Goal: Download file/media

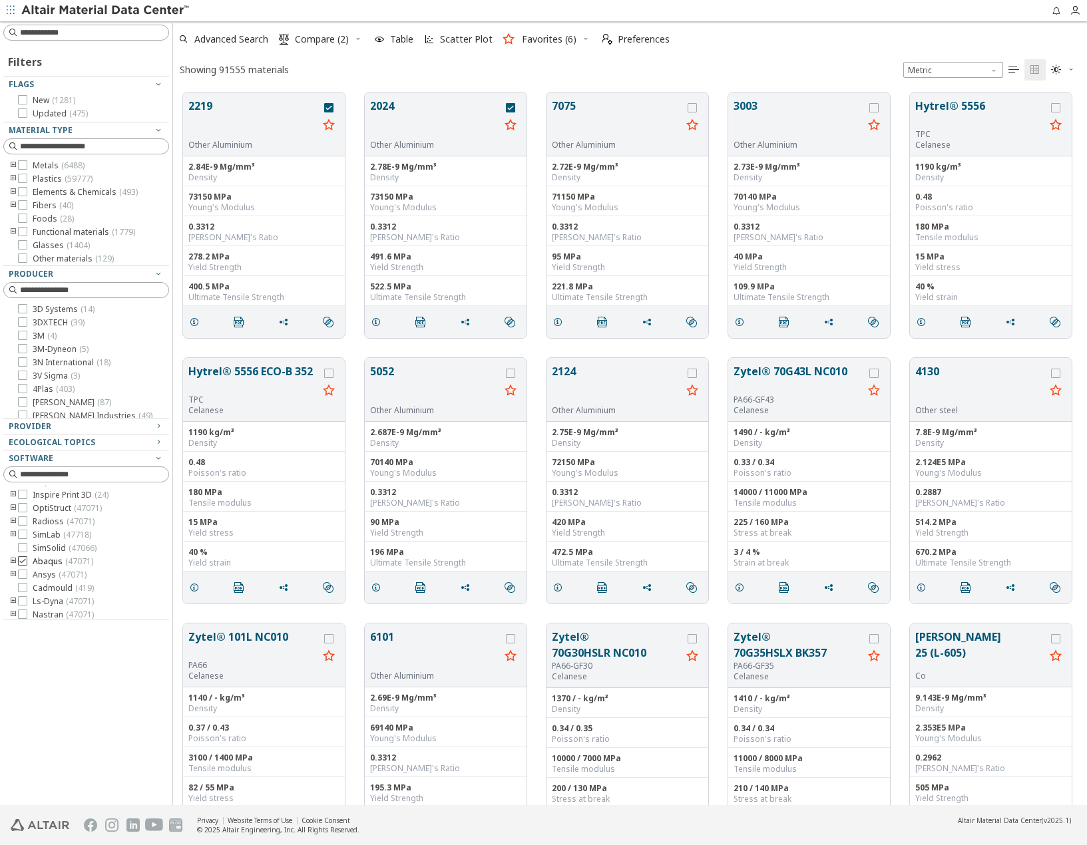
scroll to position [109, 0]
drag, startPoint x: 23, startPoint y: 526, endPoint x: 340, endPoint y: 325, distance: 375.7
click at [23, 526] on icon at bounding box center [22, 530] width 9 height 9
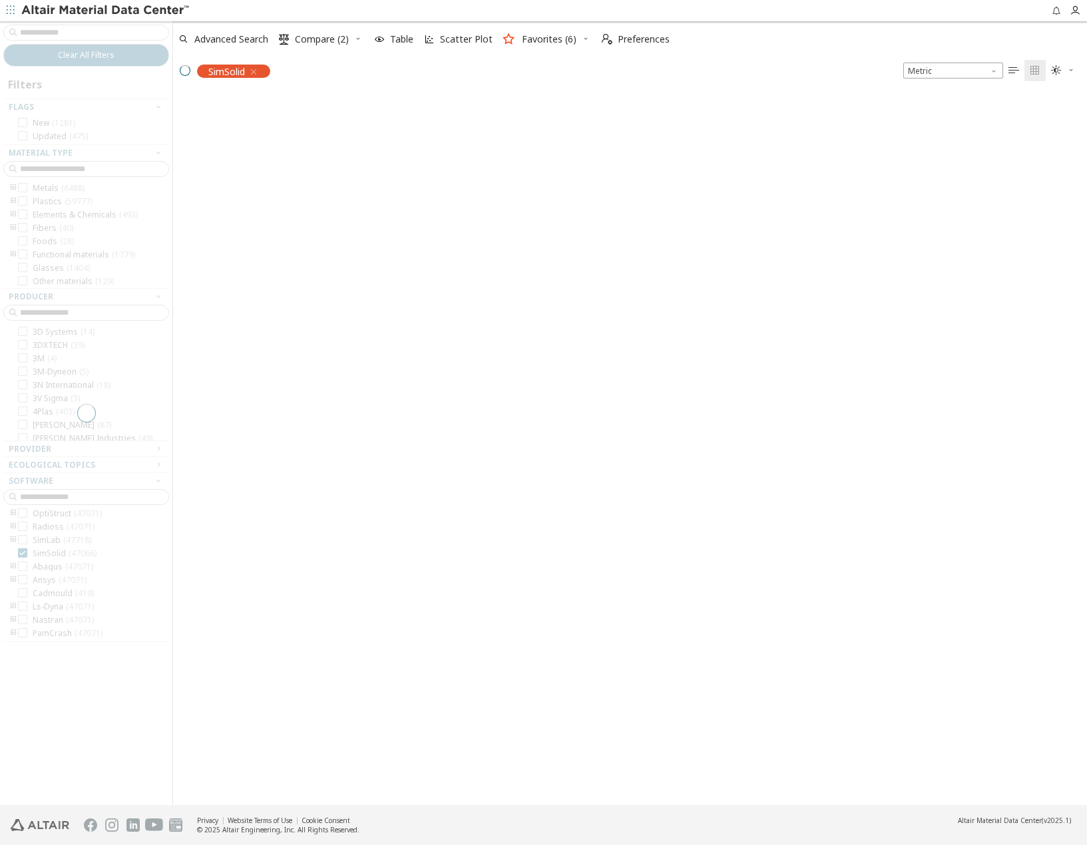
scroll to position [711, 904]
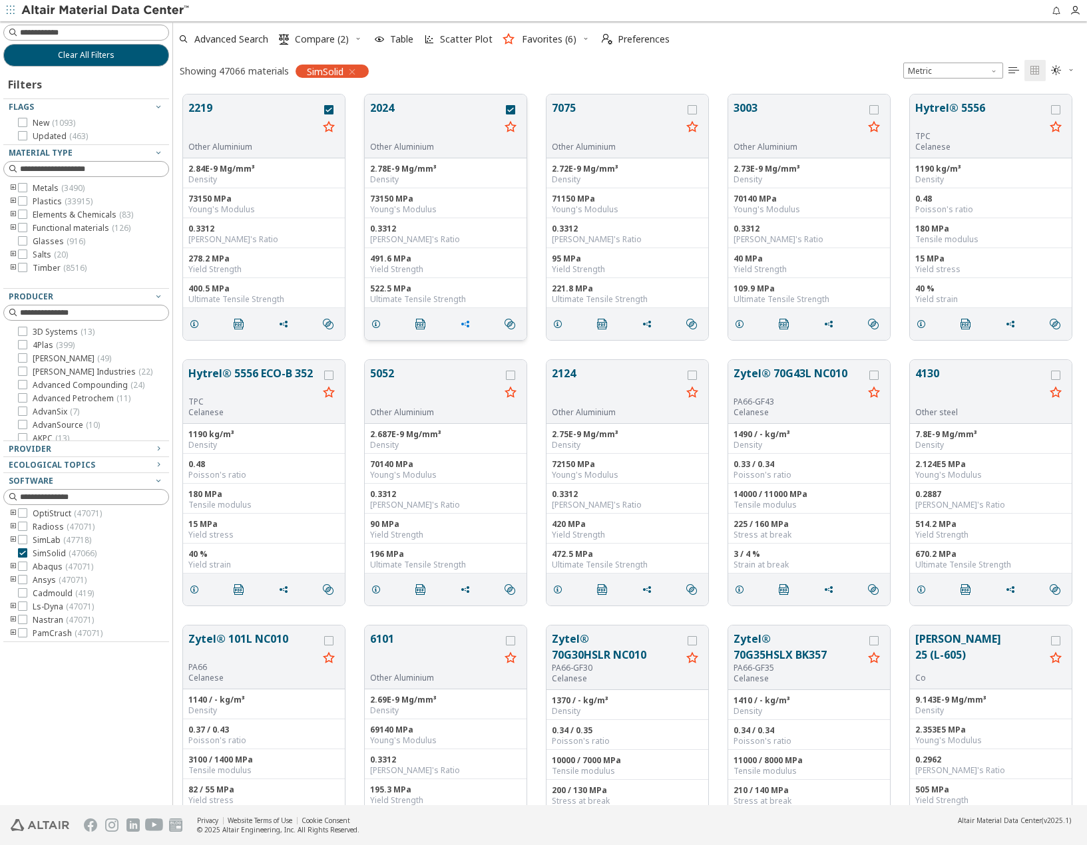
drag, startPoint x: 245, startPoint y: 371, endPoint x: 473, endPoint y: 352, distance: 228.4
click at [245, 371] on button "Hytrel® 5556 ECO-B 352" at bounding box center [253, 380] width 130 height 31
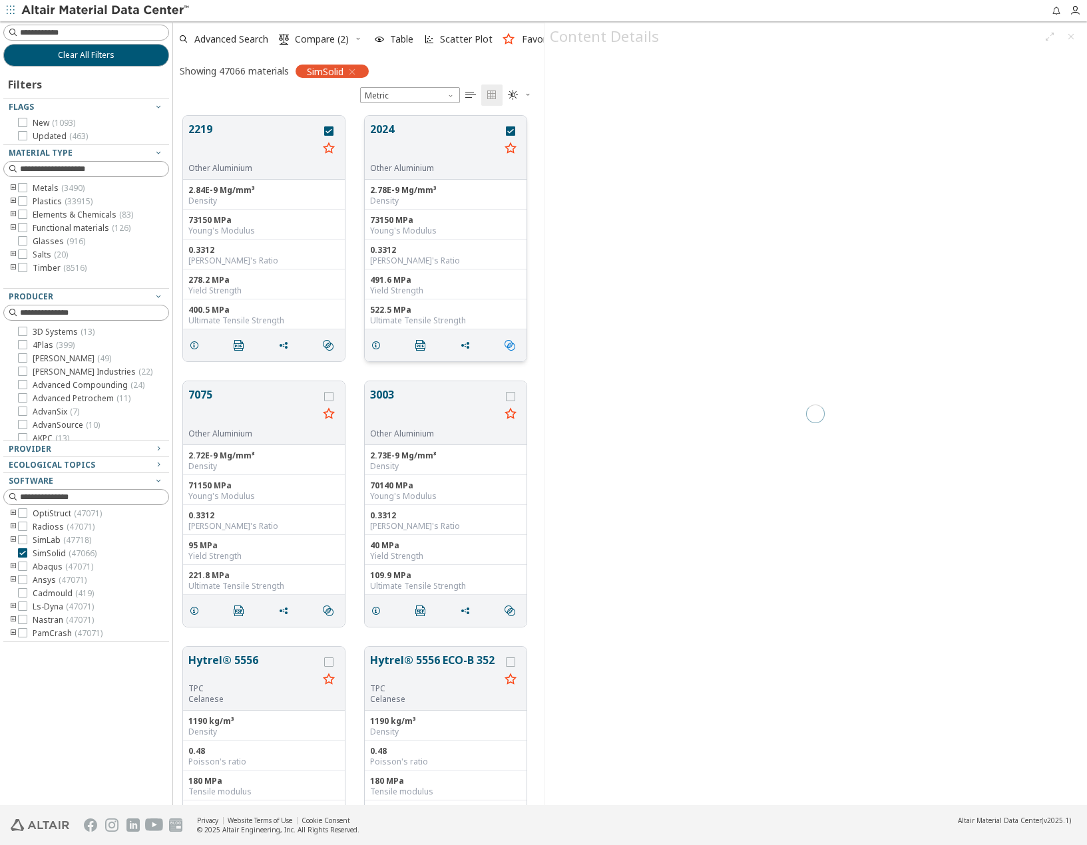
scroll to position [690, 360]
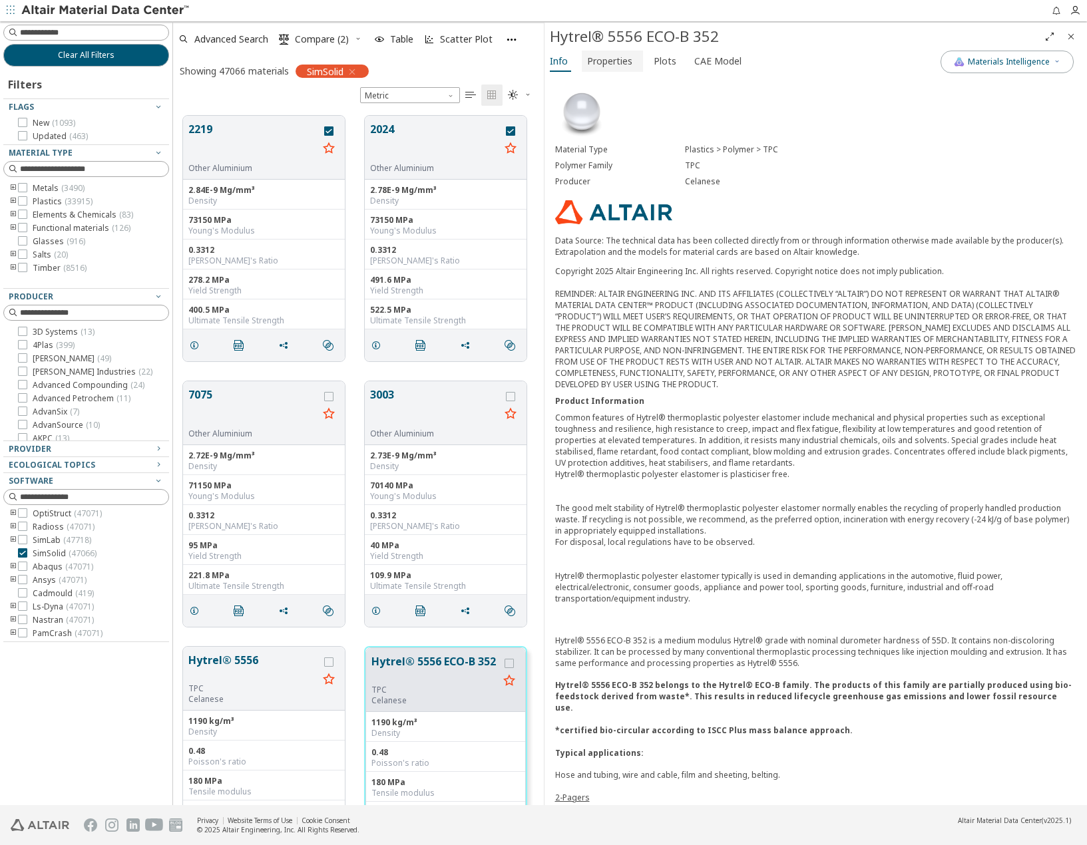
click at [606, 61] on span "Properties" at bounding box center [609, 61] width 45 height 21
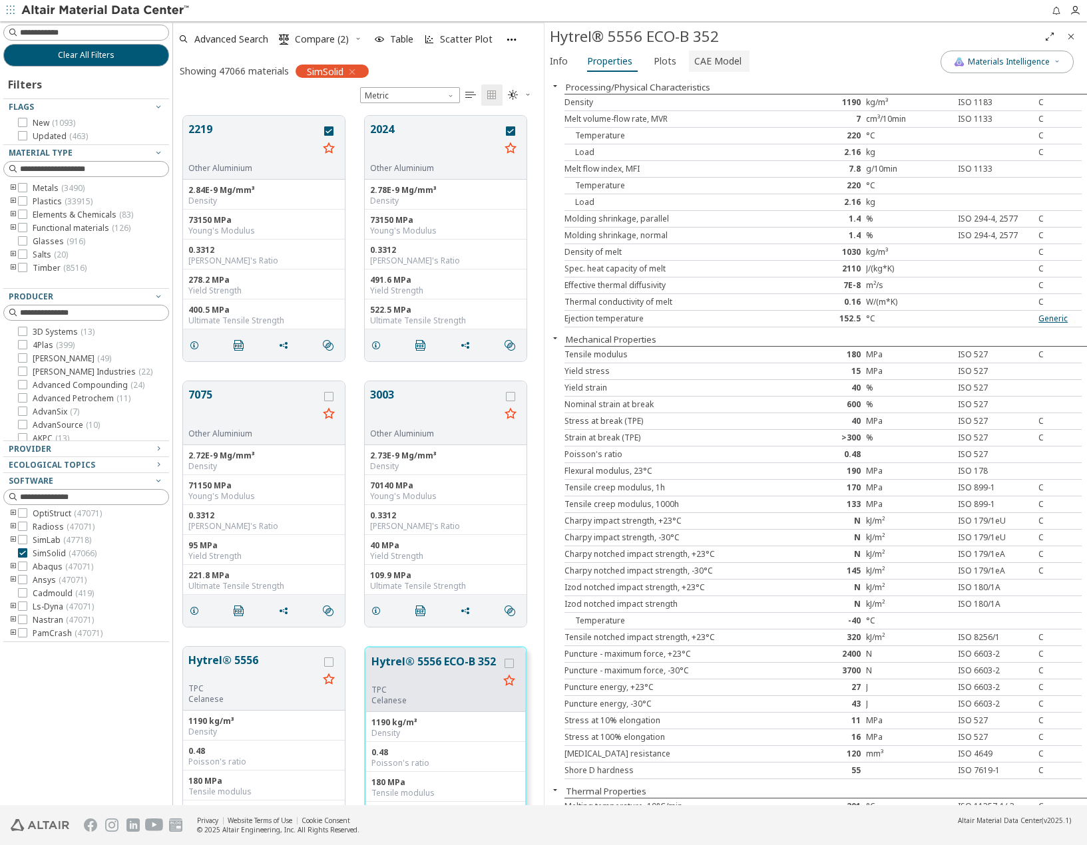
click at [702, 63] on span "CAE Model" at bounding box center [717, 61] width 47 height 21
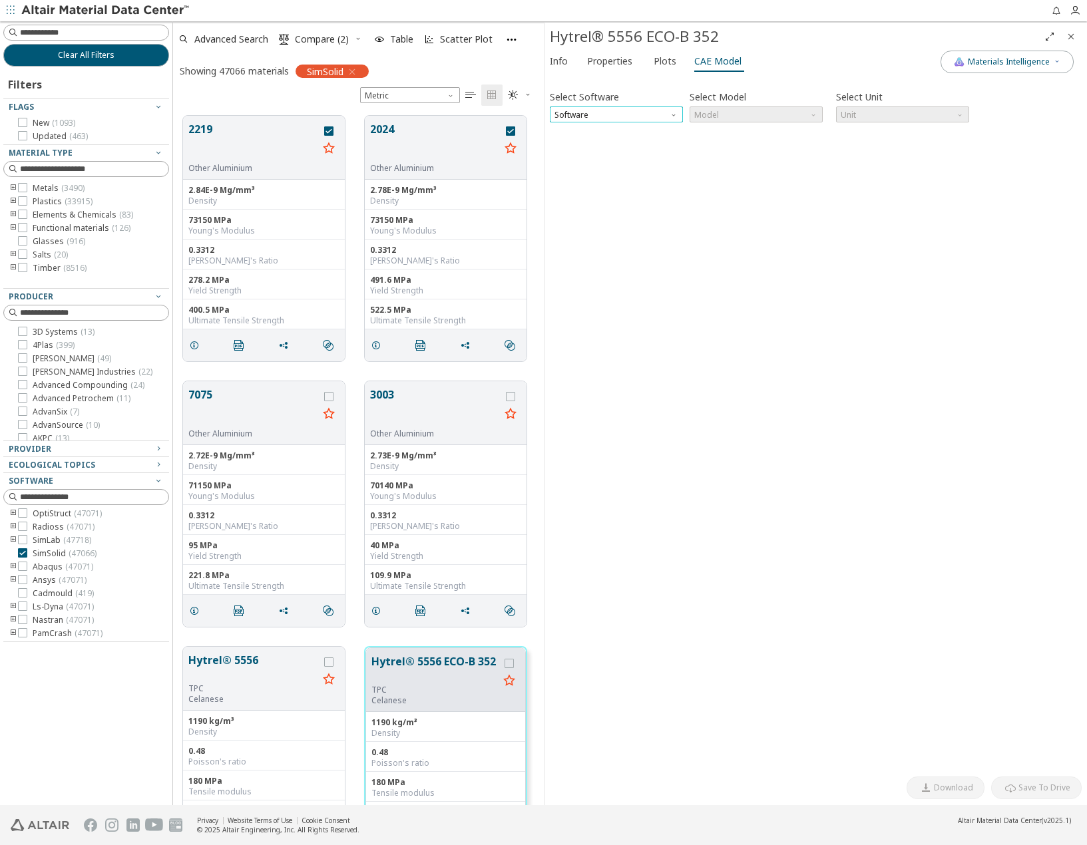
click at [589, 114] on span "Software" at bounding box center [616, 114] width 133 height 16
drag, startPoint x: 593, startPoint y: 208, endPoint x: 606, endPoint y: 204, distance: 13.3
click at [593, 208] on span "SimSolid" at bounding box center [616, 210] width 122 height 9
click at [771, 113] on span "Model" at bounding box center [756, 114] width 133 height 16
click at [757, 130] on span "SimSolid Card" at bounding box center [756, 130] width 122 height 9
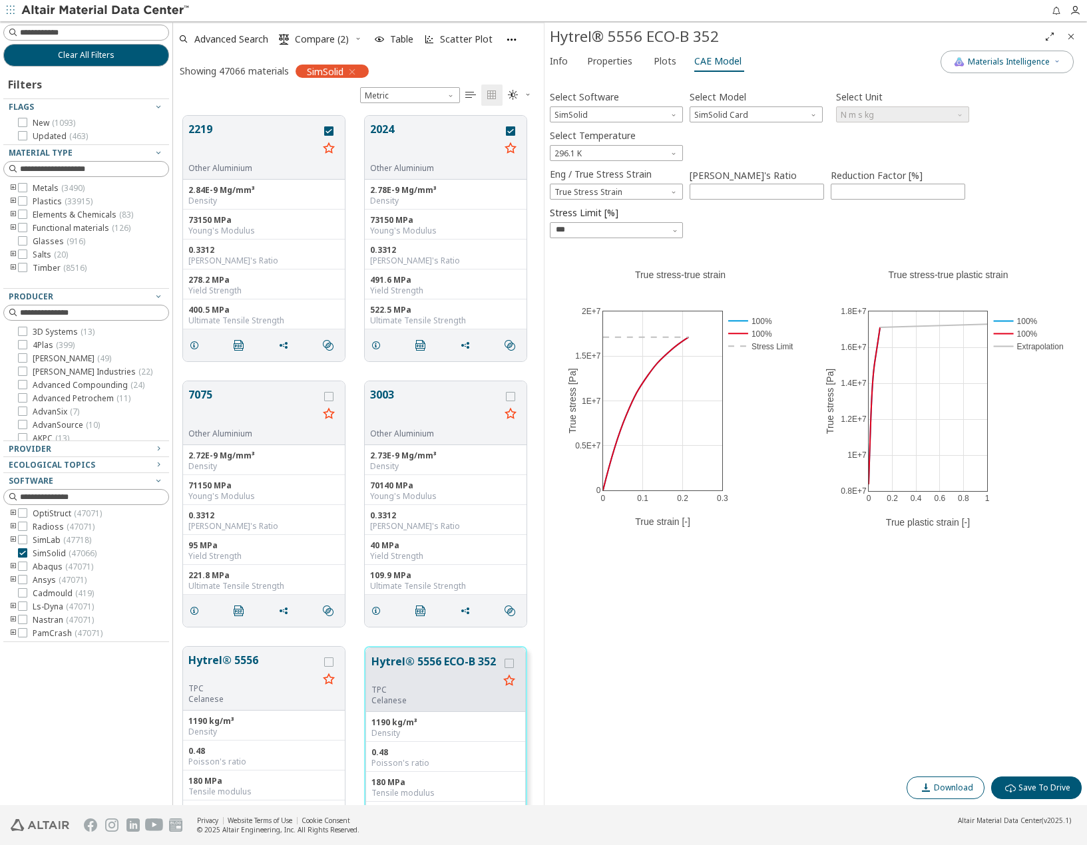
click at [940, 793] on button "Download" at bounding box center [945, 788] width 78 height 23
click at [610, 154] on span "296.1 K" at bounding box center [616, 153] width 133 height 16
click at [714, 154] on div "Select Temperature 296.1 K" at bounding box center [816, 143] width 532 height 35
click at [753, 115] on span "SimSolid Card" at bounding box center [756, 114] width 133 height 16
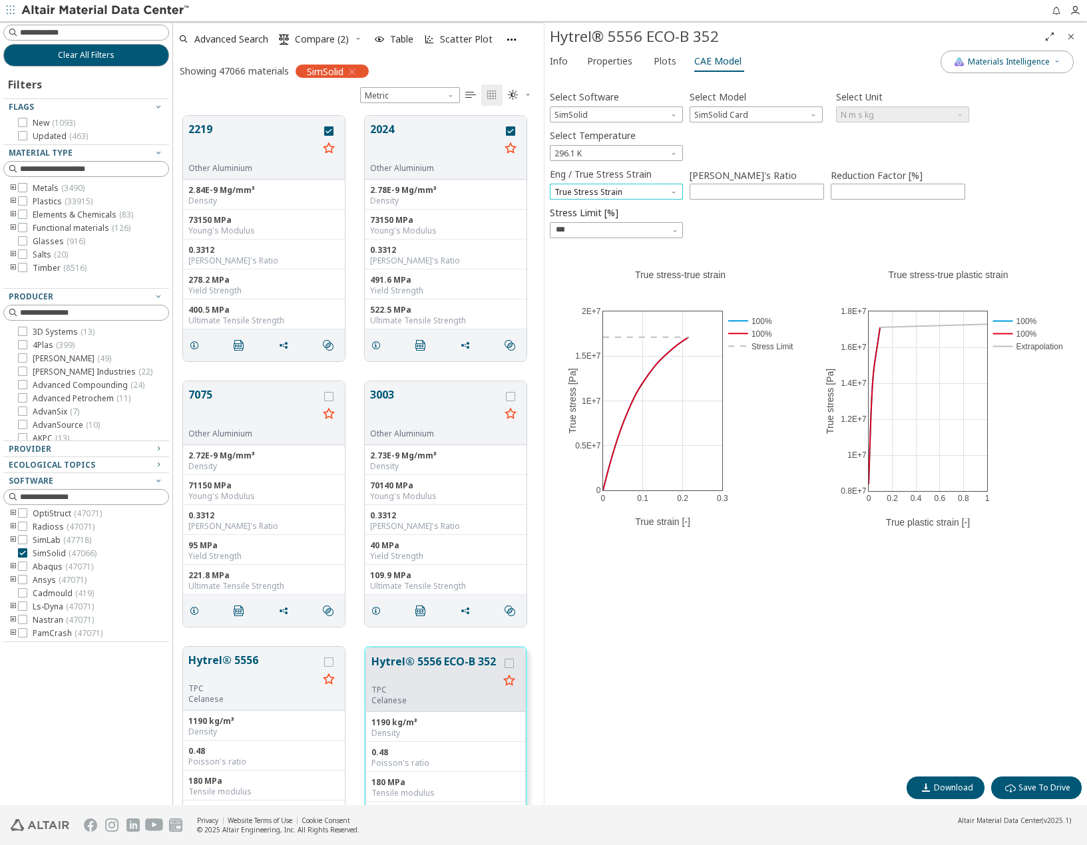
click at [610, 188] on span "True Stress Strain" at bounding box center [616, 192] width 133 height 16
click at [717, 153] on div "Select Temperature 296.1 K" at bounding box center [816, 143] width 532 height 35
click at [734, 115] on span "SimSolid Card" at bounding box center [756, 114] width 133 height 16
click at [773, 120] on span "SimSolid Card" at bounding box center [756, 114] width 133 height 16
click at [605, 154] on span "296.1 K" at bounding box center [616, 153] width 133 height 16
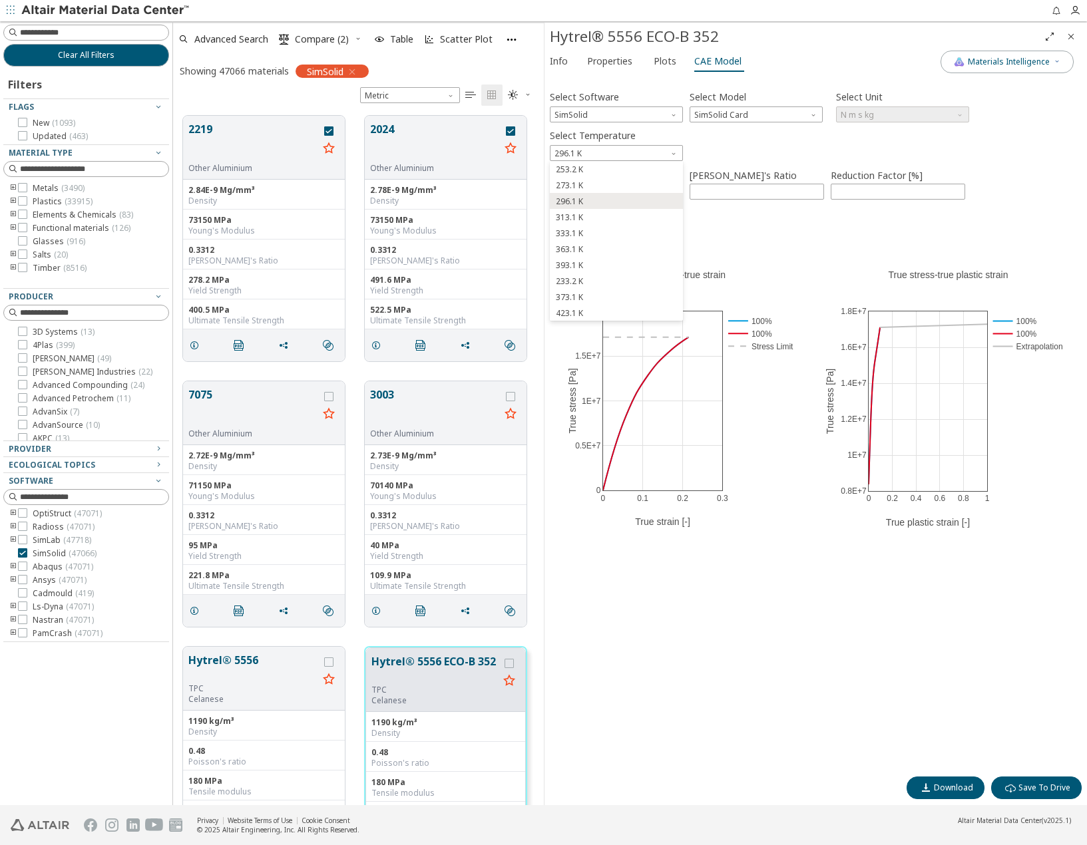
click at [718, 146] on div "Select Temperature 296.1 K" at bounding box center [816, 143] width 532 height 35
